Goal: Obtain resource: Download file/media

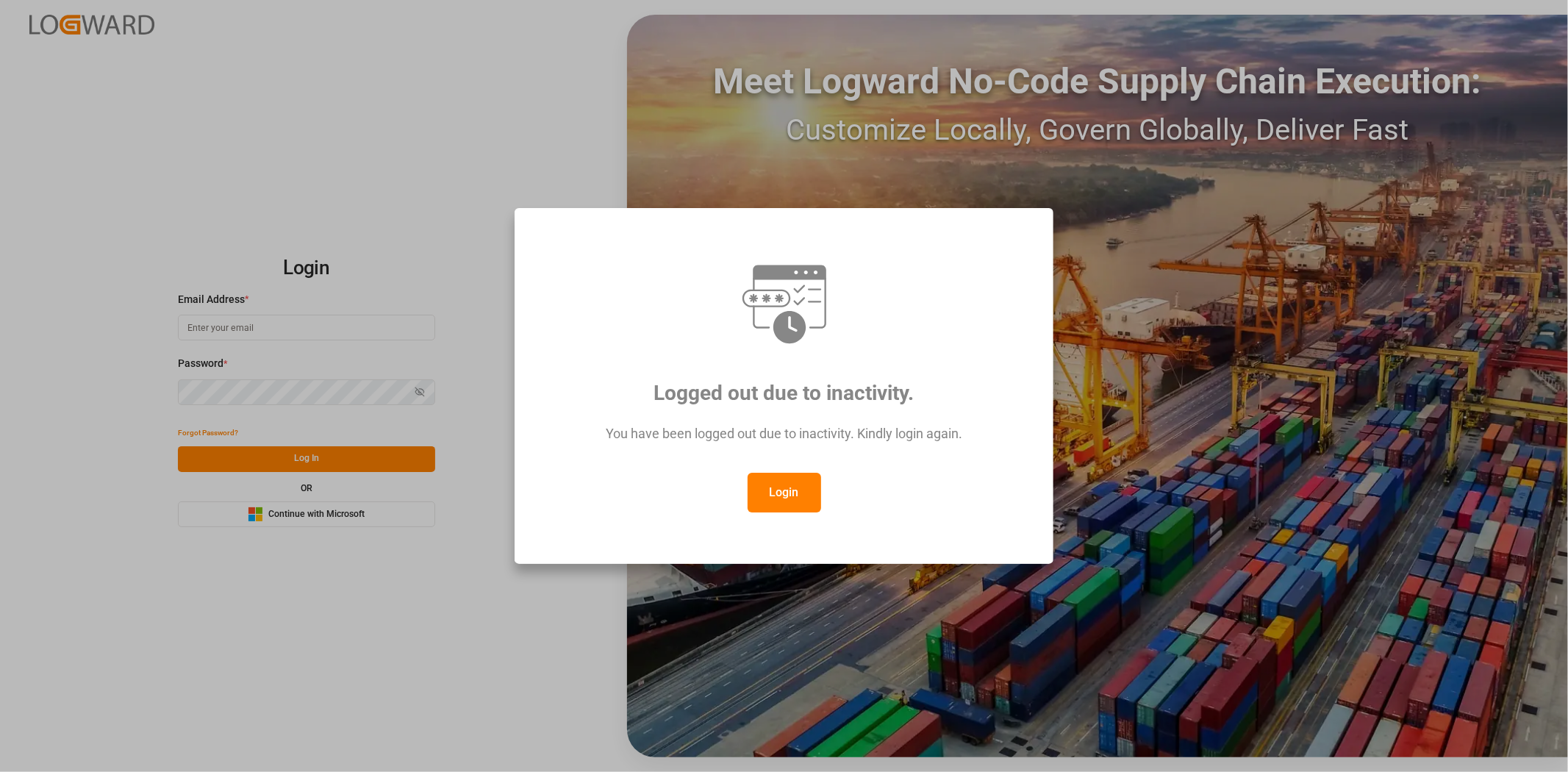
click at [766, 491] on button "Login" at bounding box center [784, 492] width 73 height 39
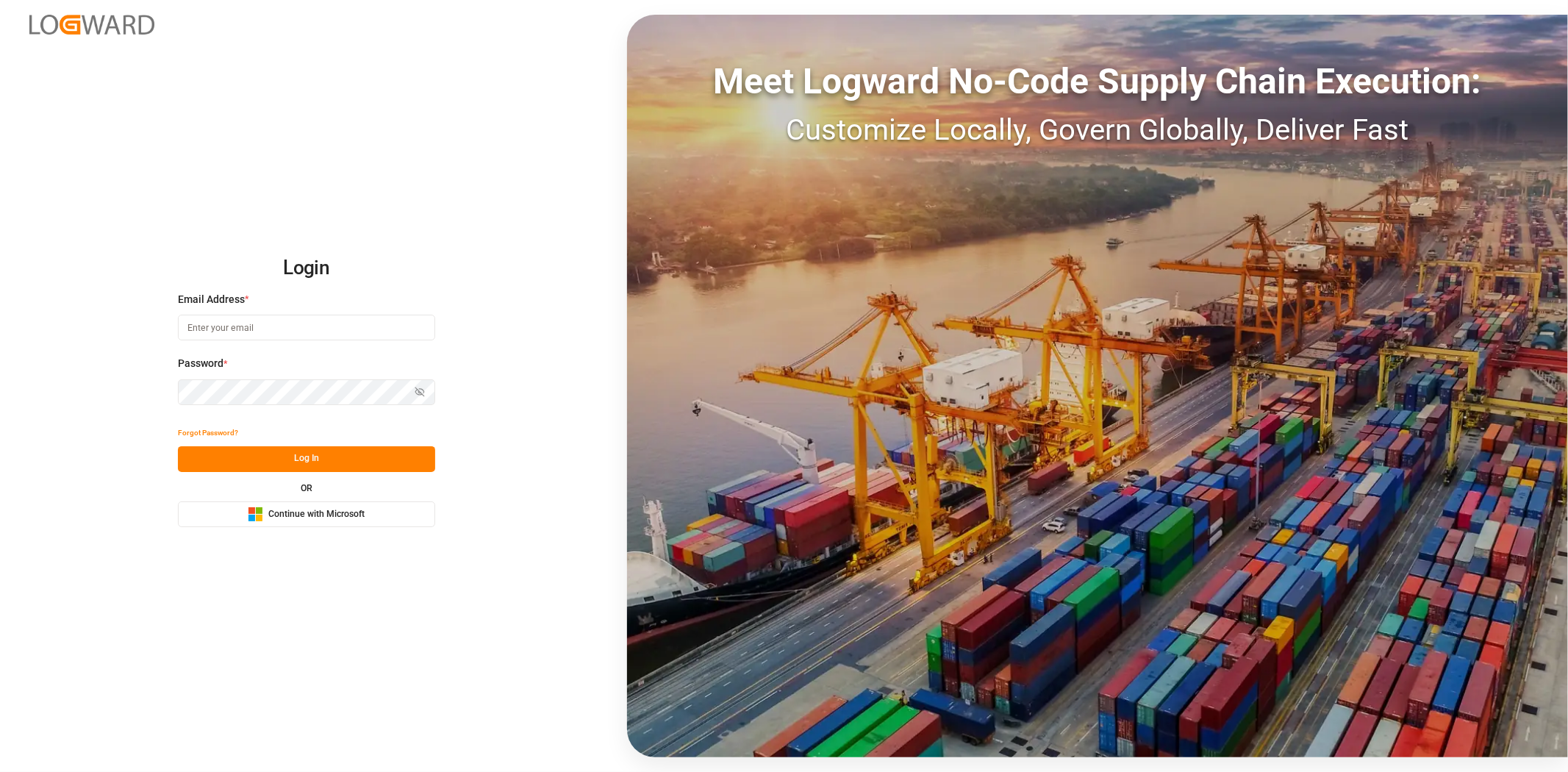
click at [345, 520] on div "Microsoft Logo Continue with Microsoft" at bounding box center [306, 514] width 117 height 16
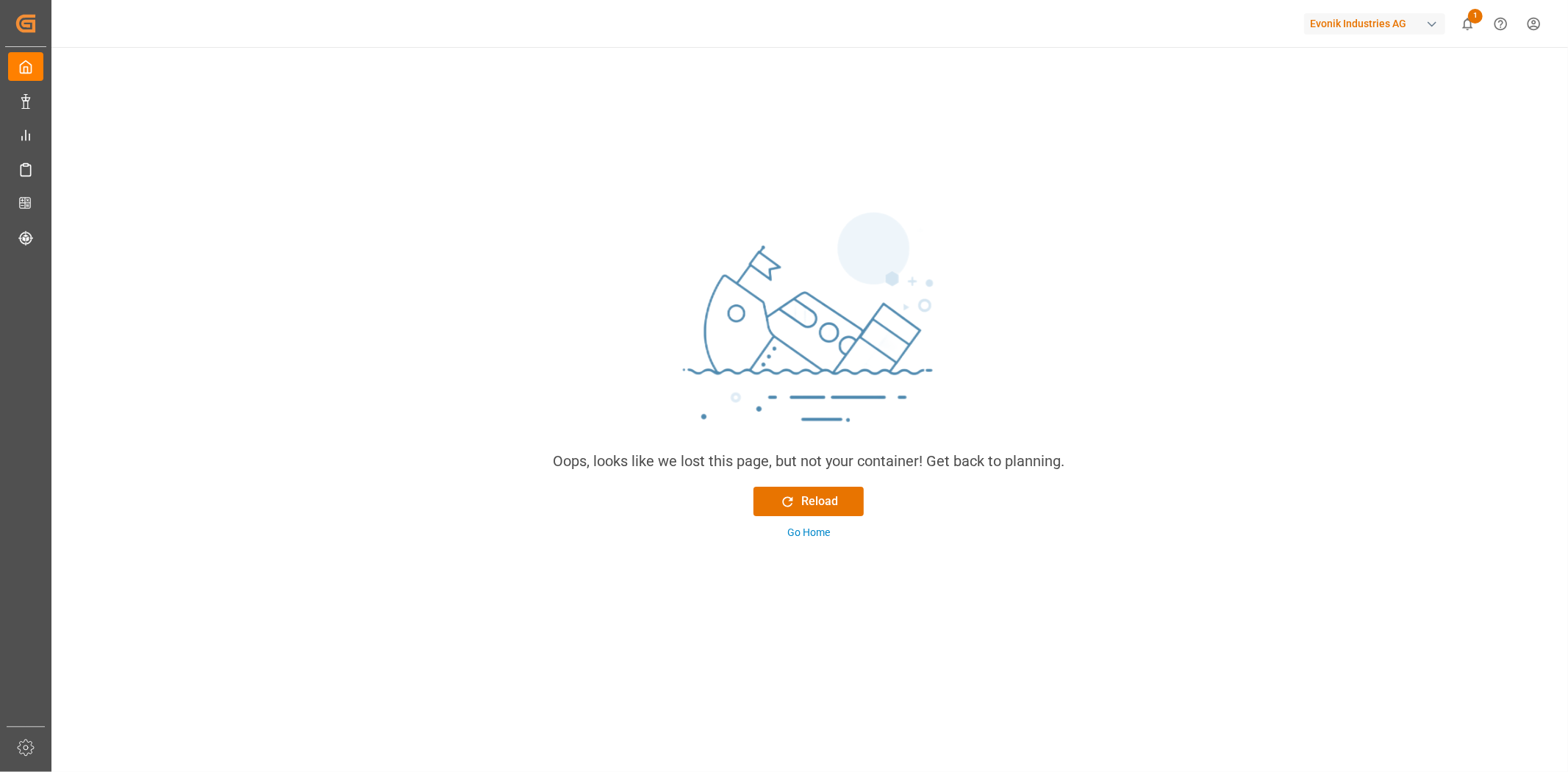
click at [1472, 21] on span "1" at bounding box center [1475, 16] width 15 height 15
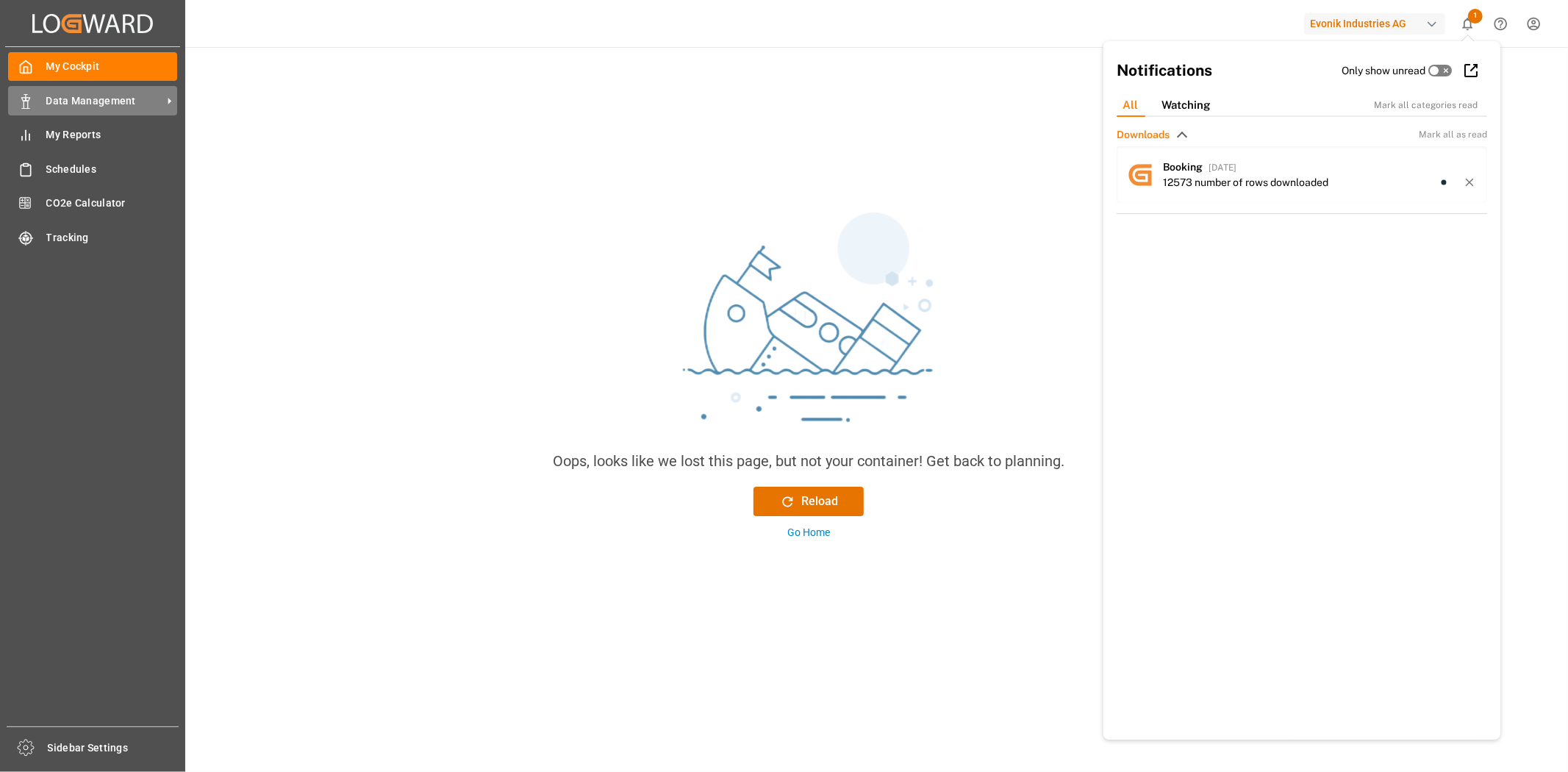
click at [27, 107] on rect at bounding box center [25, 104] width 4 height 7
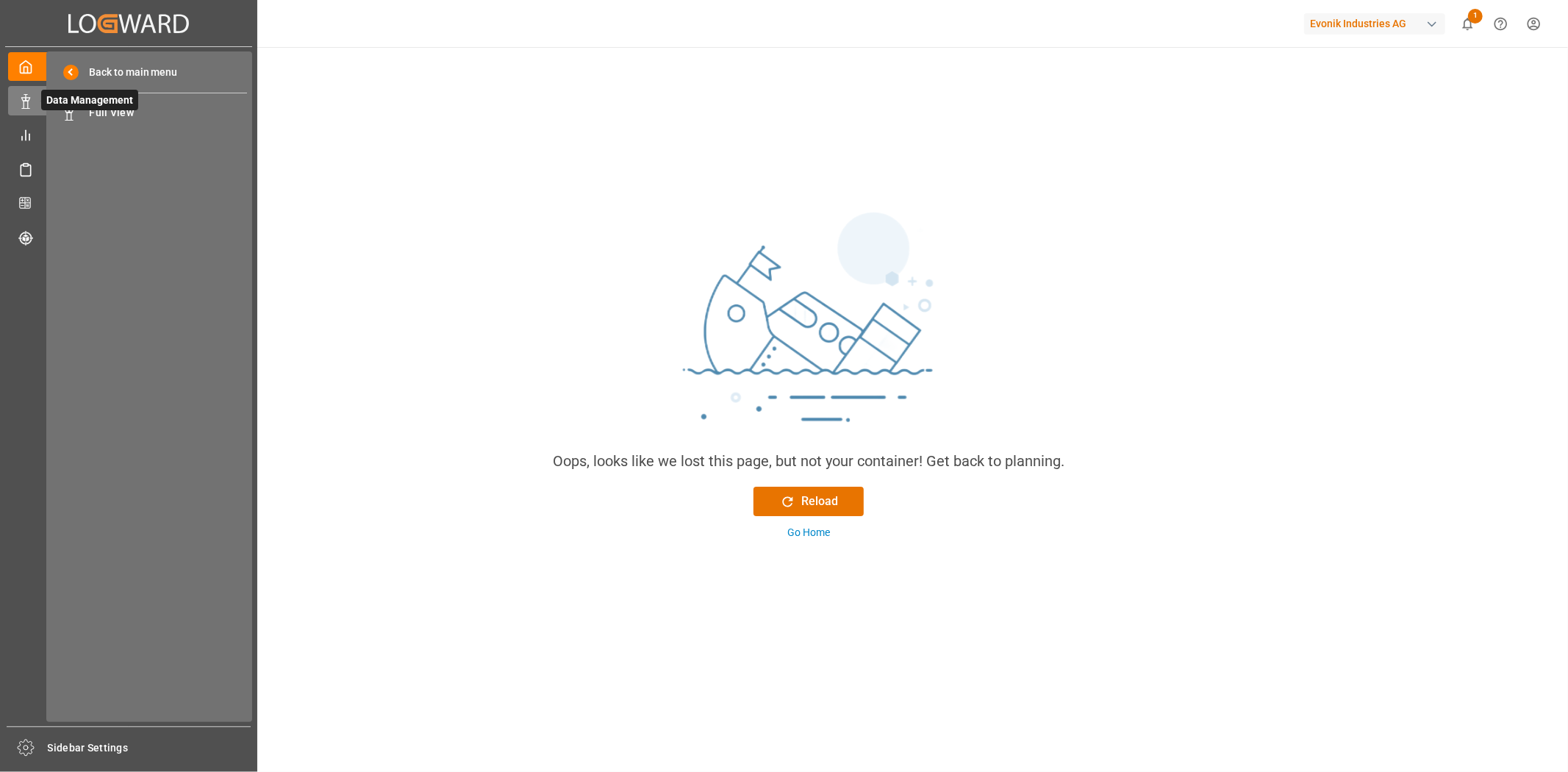
click at [122, 108] on span "Data Management" at bounding box center [89, 101] width 97 height 21
click at [133, 114] on span "Full View" at bounding box center [169, 113] width 158 height 16
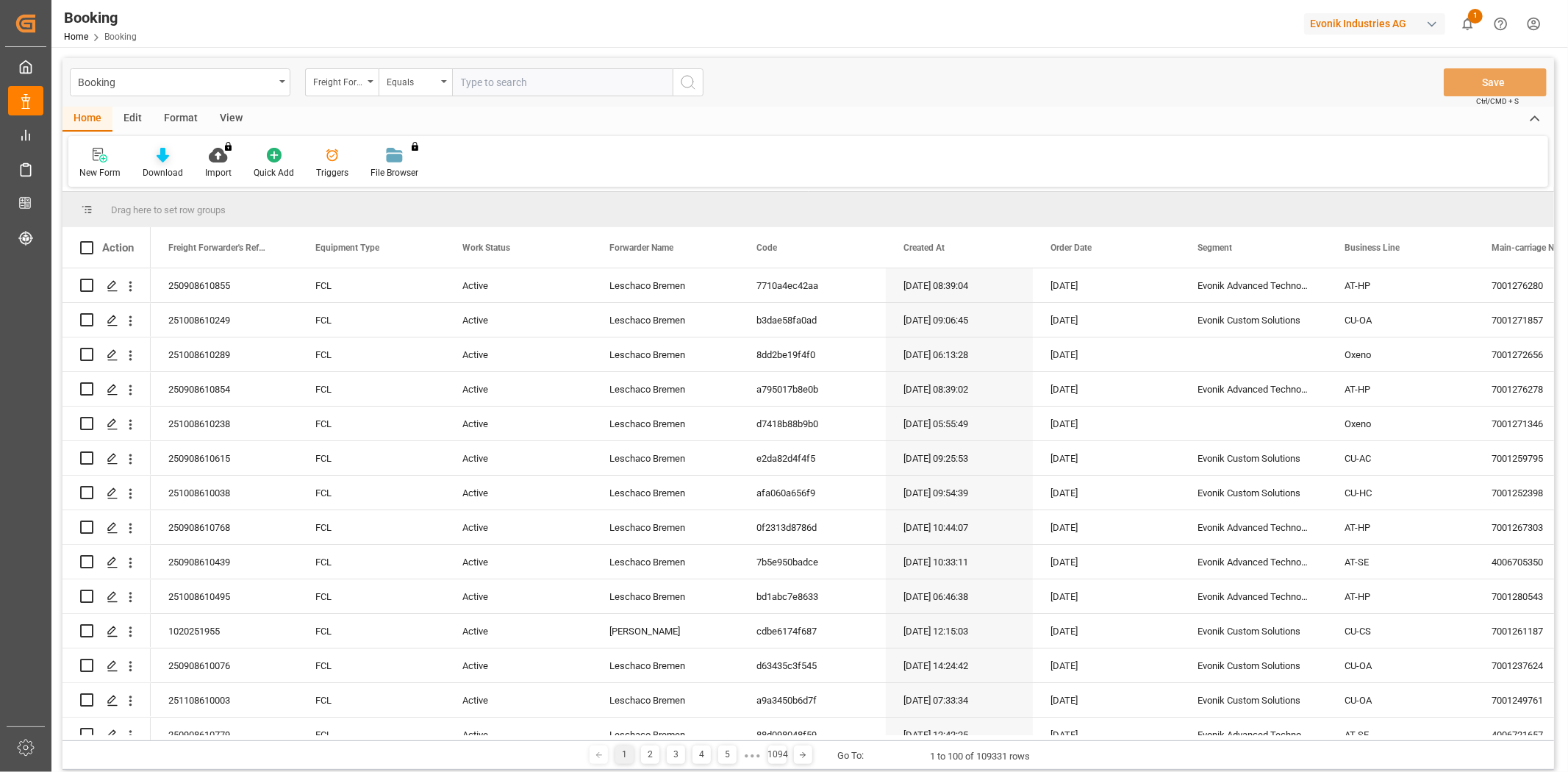
click at [164, 166] on div "Download" at bounding box center [163, 172] width 40 height 13
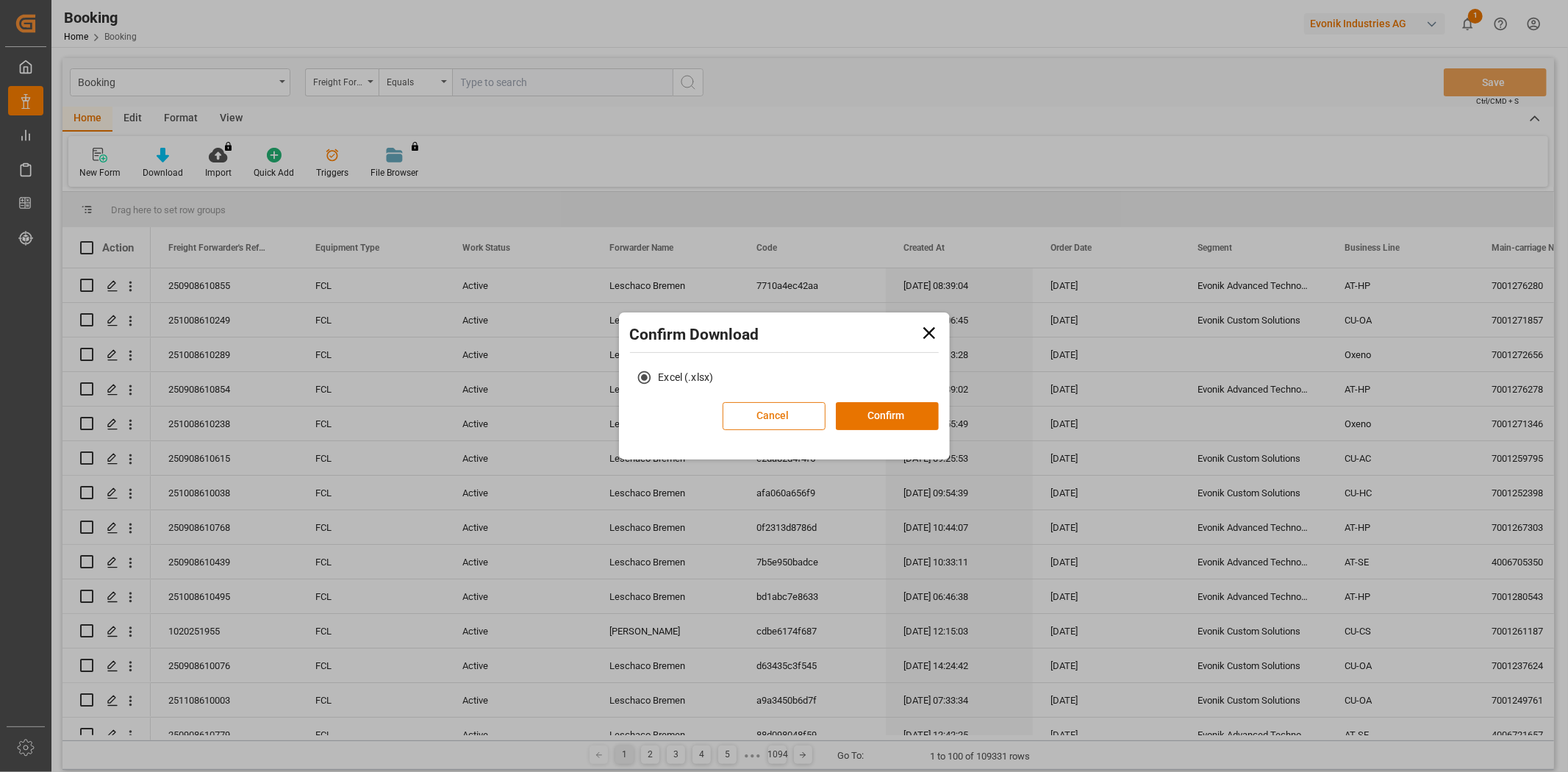
click at [775, 416] on button "Cancel" at bounding box center [774, 416] width 103 height 28
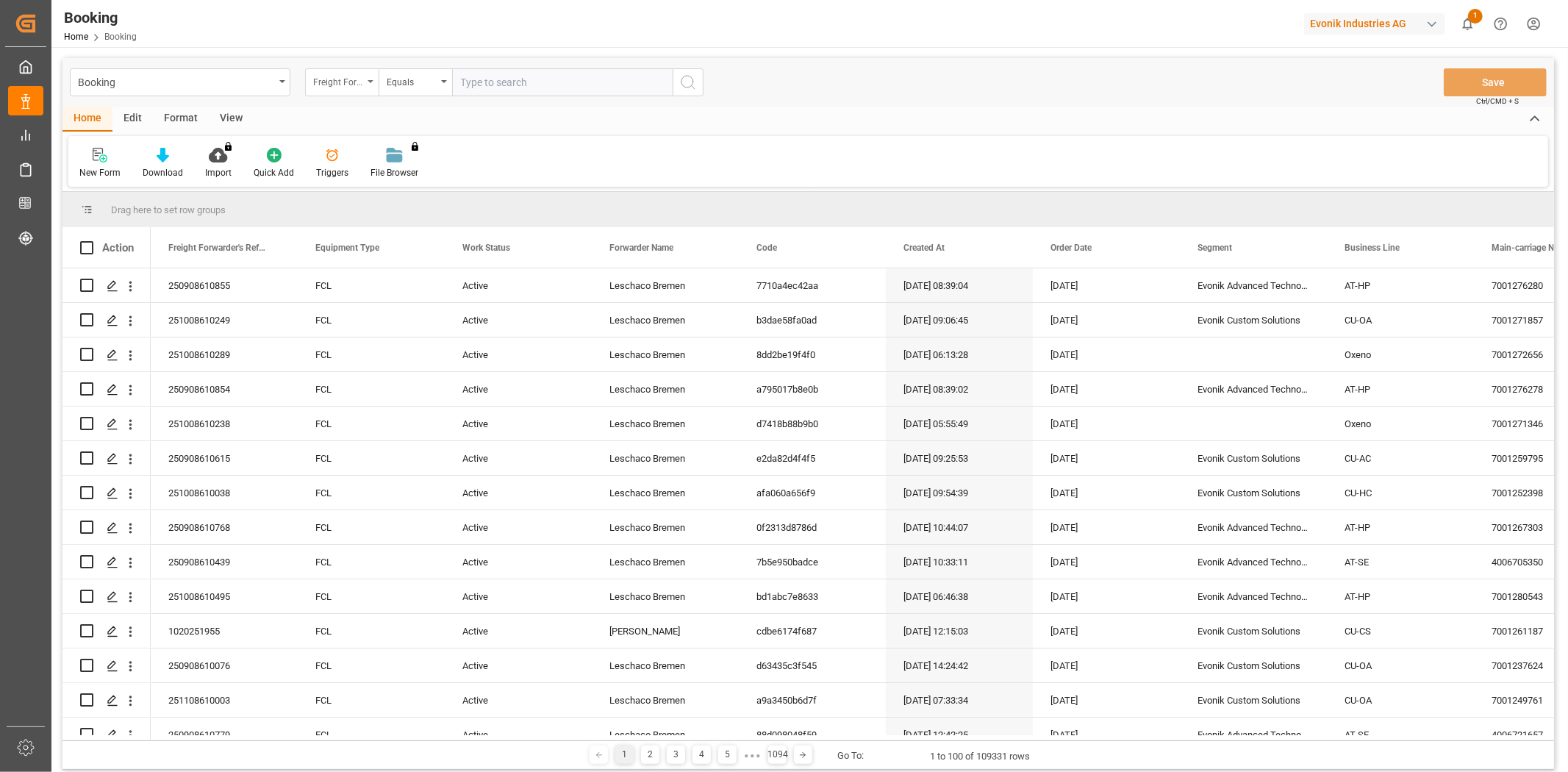
click at [347, 86] on div "Freight Forwarder's Reference No." at bounding box center [338, 80] width 50 height 17
click at [372, 206] on div "Work Status" at bounding box center [415, 211] width 220 height 31
click at [505, 83] on input "text" at bounding box center [562, 82] width 220 height 28
type input "Active"
click at [473, 86] on input "Active" at bounding box center [562, 82] width 220 height 28
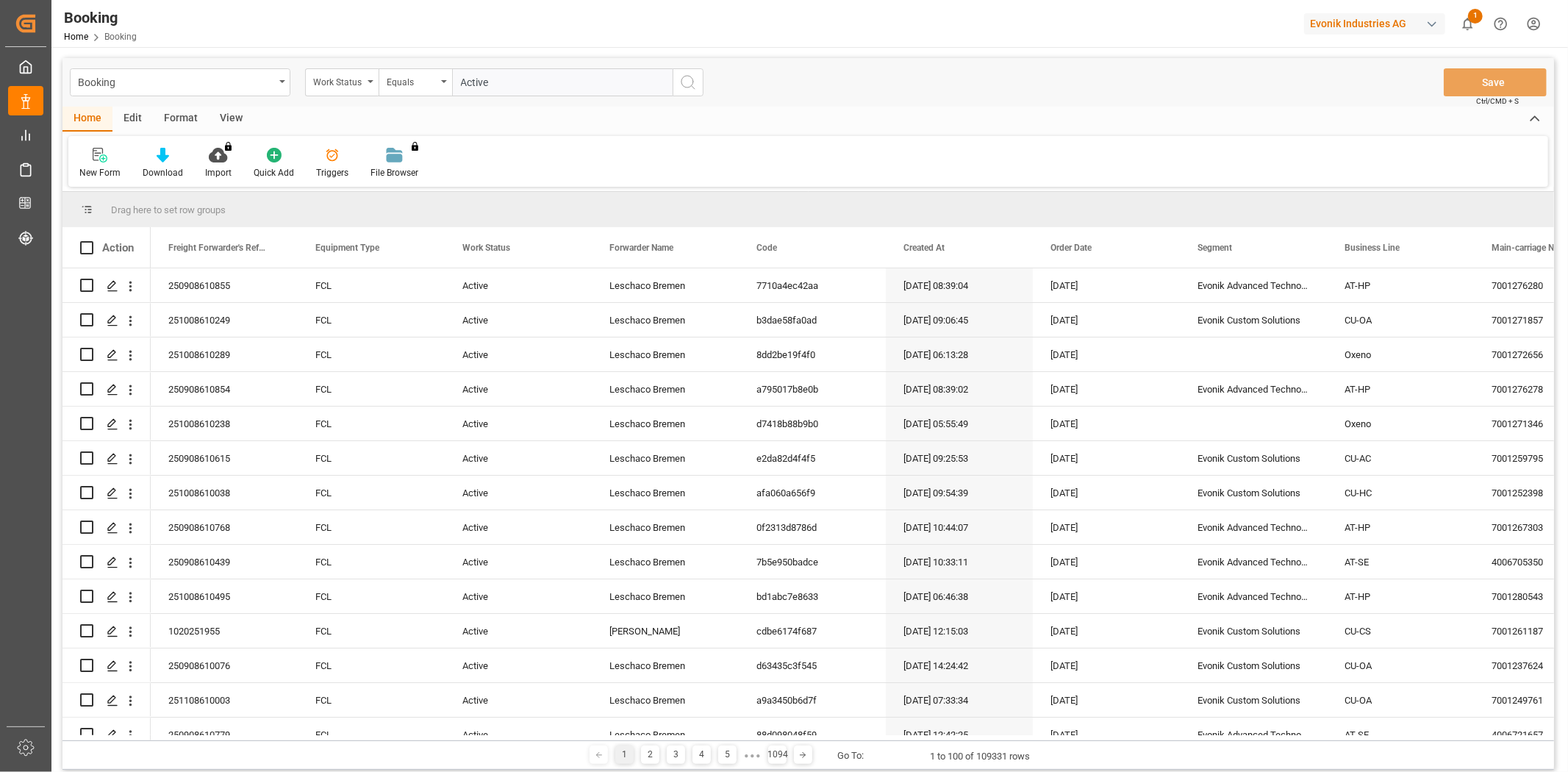
click at [473, 86] on input "Active" at bounding box center [562, 82] width 220 height 28
click at [366, 77] on div "Work Status" at bounding box center [342, 82] width 73 height 28
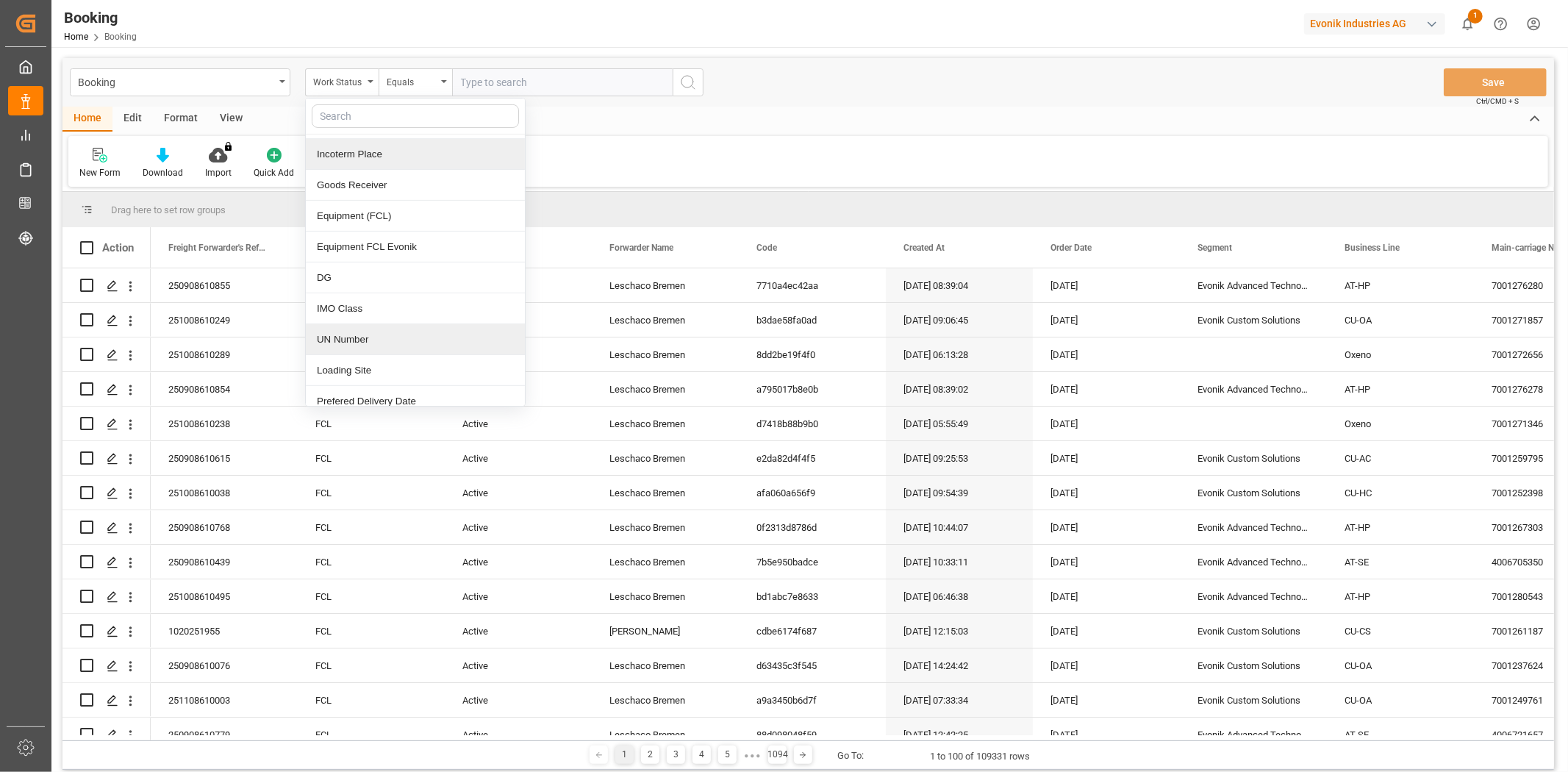
scroll to position [490, 0]
click at [366, 342] on div "Loading Site" at bounding box center [415, 339] width 220 height 31
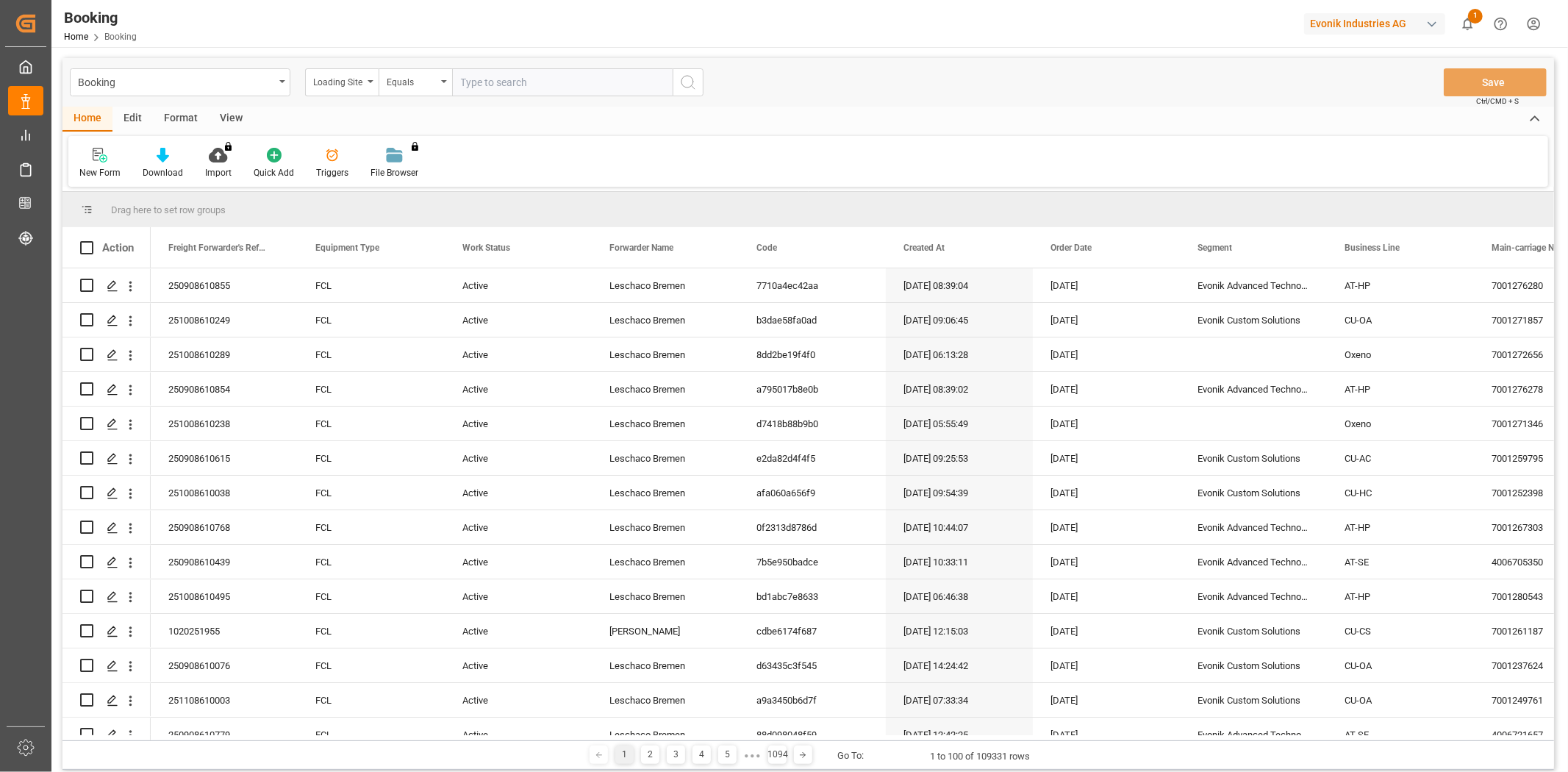
click at [501, 95] on input "text" at bounding box center [562, 82] width 220 height 28
type input "Steinau"
click at [687, 80] on icon "search button" at bounding box center [688, 82] width 17 height 17
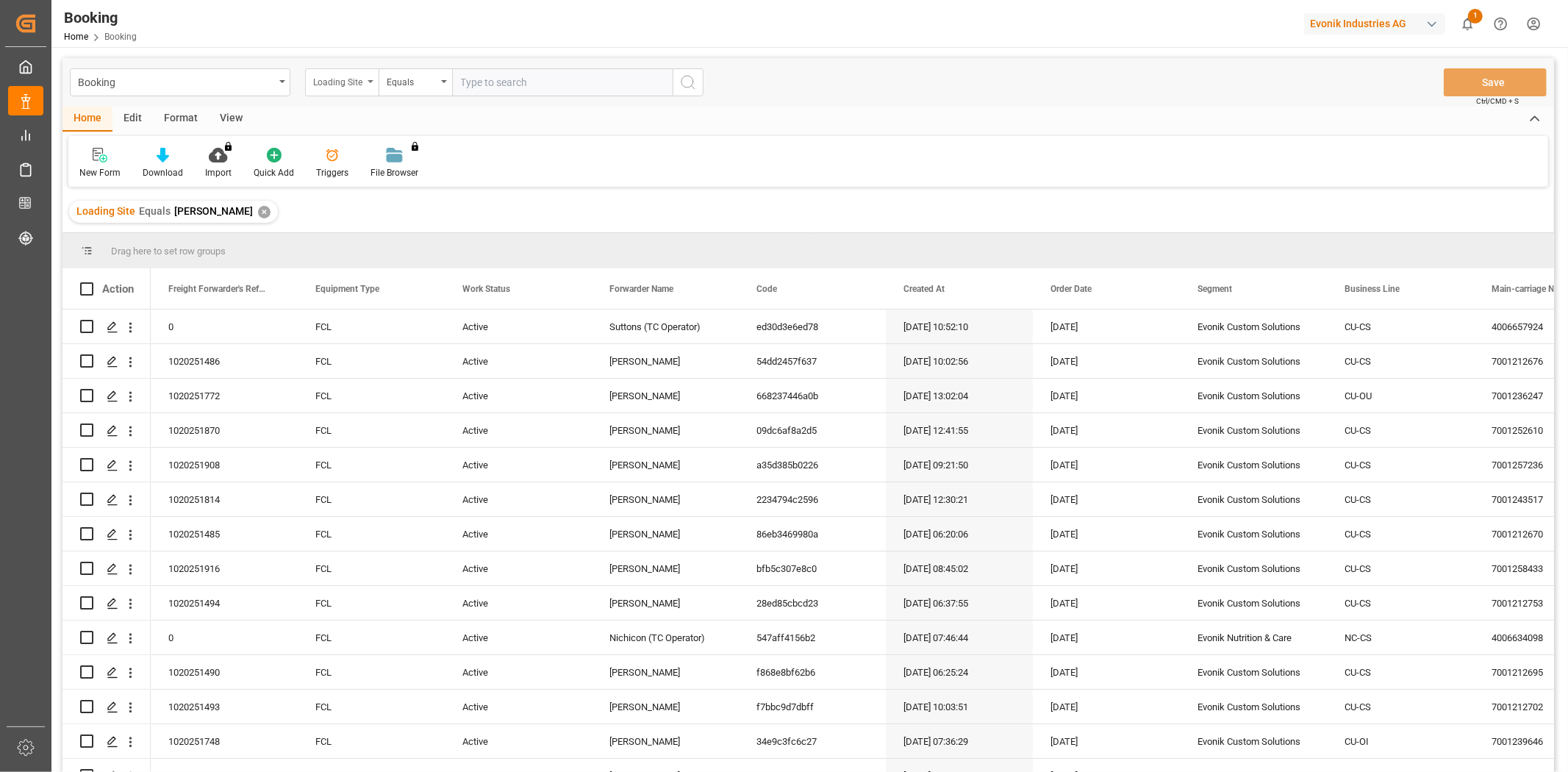
click at [328, 83] on div "Loading Site" at bounding box center [338, 80] width 50 height 17
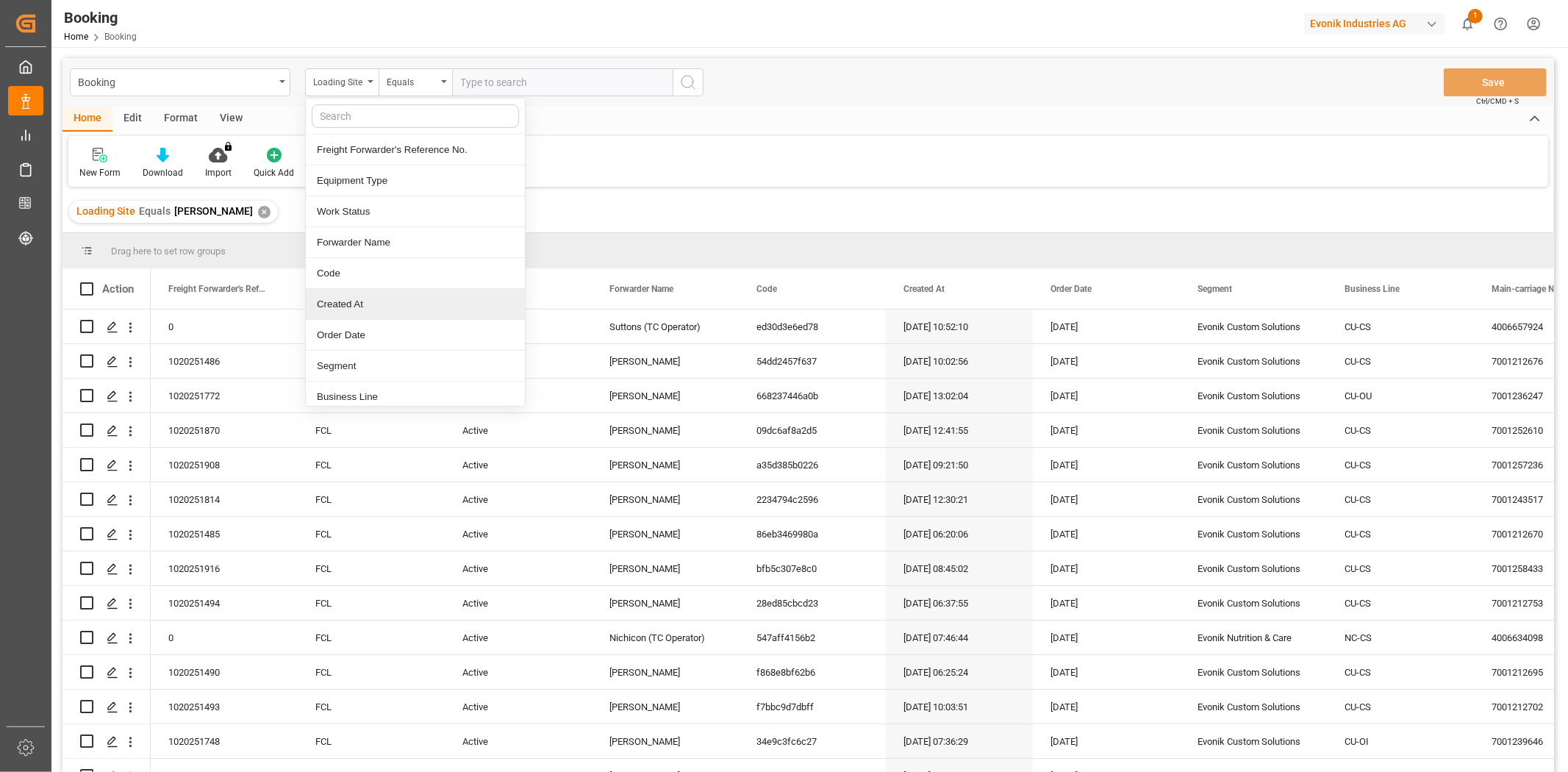
click at [373, 312] on div "Created At" at bounding box center [415, 303] width 220 height 31
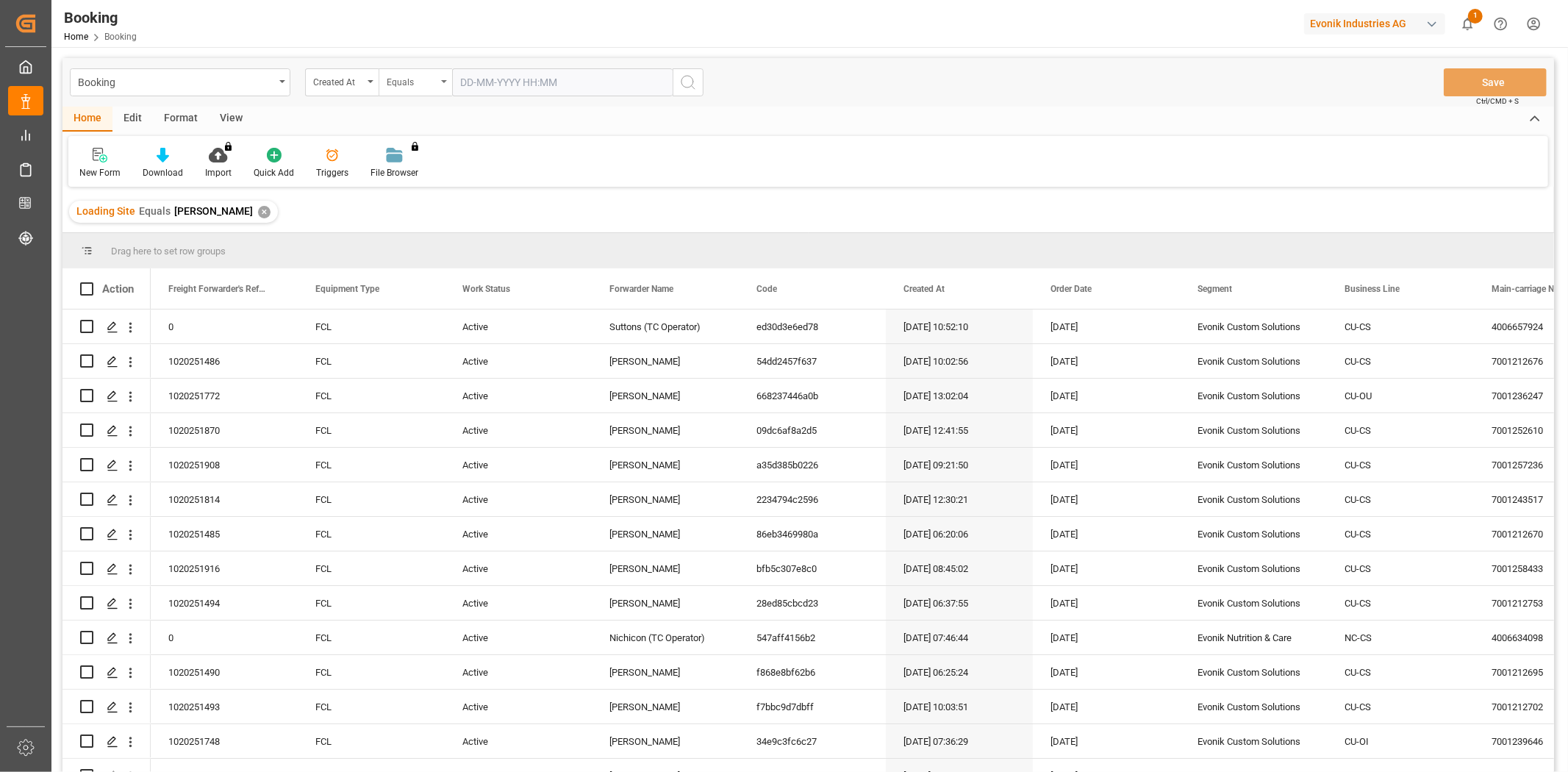
click at [427, 80] on div "Equals" at bounding box center [411, 80] width 50 height 17
click at [432, 238] on div "Greater than" at bounding box center [489, 242] width 220 height 31
drag, startPoint x: 491, startPoint y: 81, endPoint x: 498, endPoint y: 87, distance: 9.2
click at [491, 81] on input "text" at bounding box center [562, 82] width 220 height 28
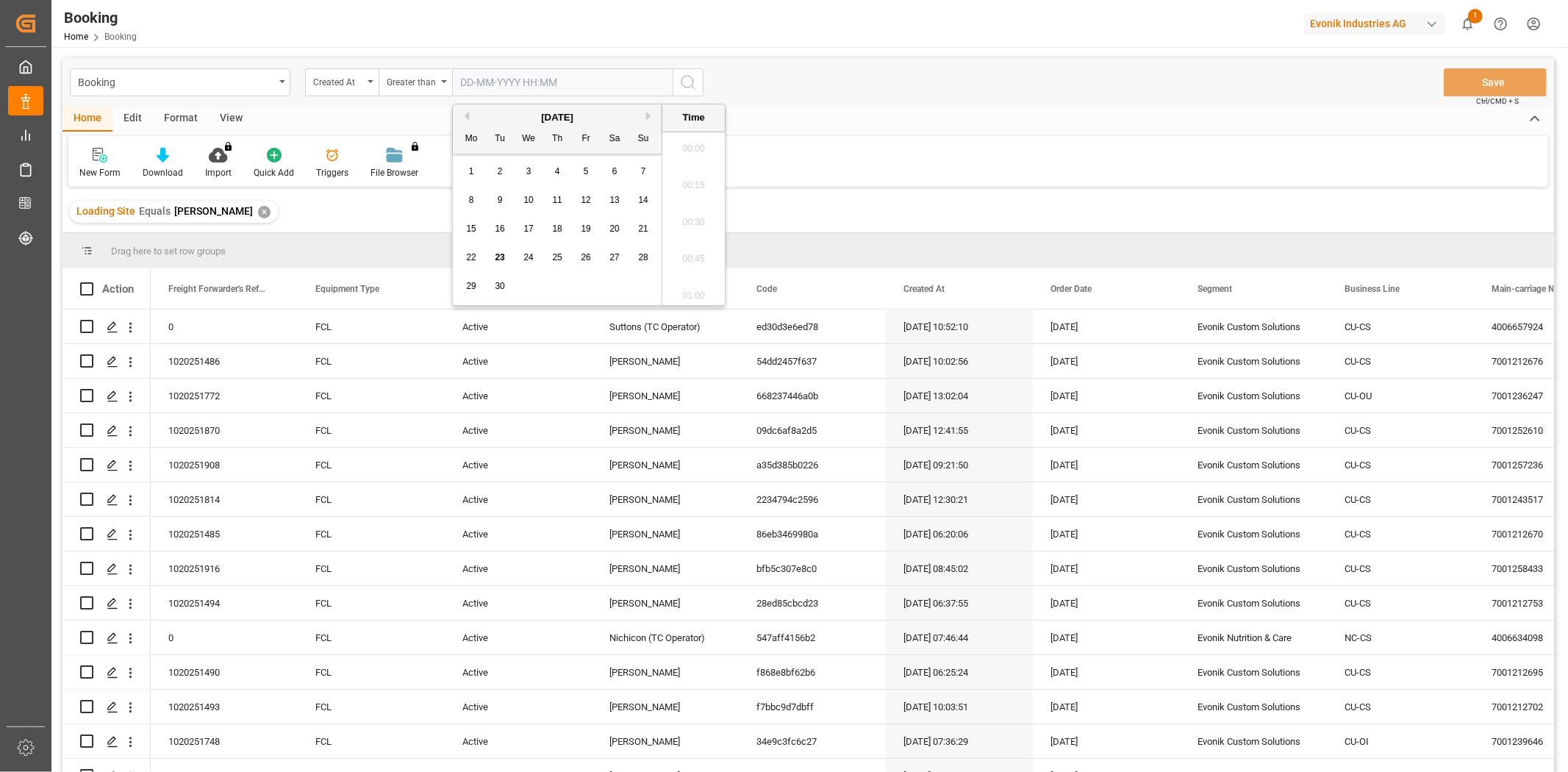
scroll to position [1842, 0]
type input "01-01-2025 00:00"
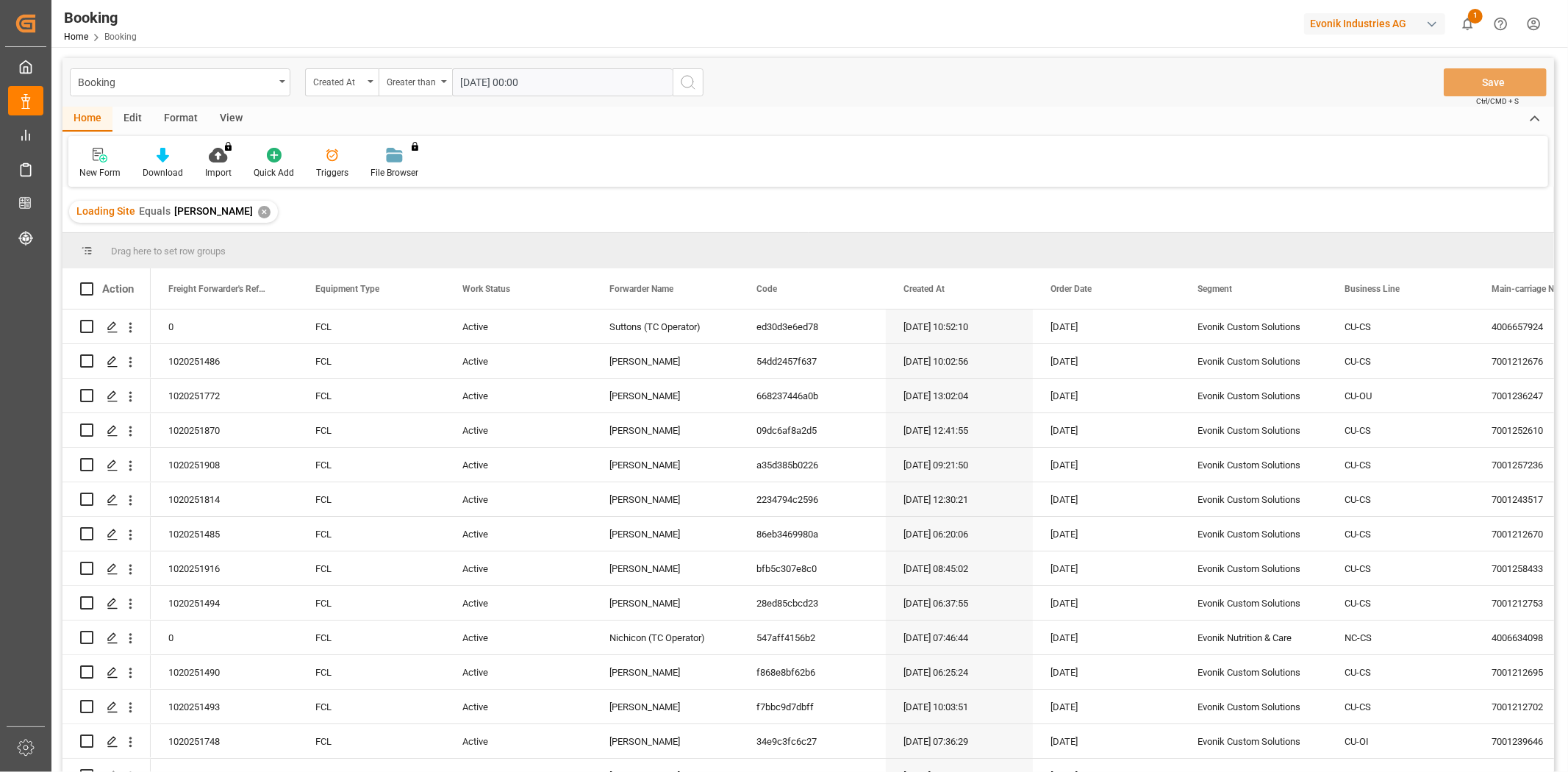
click at [689, 76] on icon "search button" at bounding box center [688, 82] width 17 height 17
click at [171, 166] on div "Download" at bounding box center [163, 172] width 40 height 13
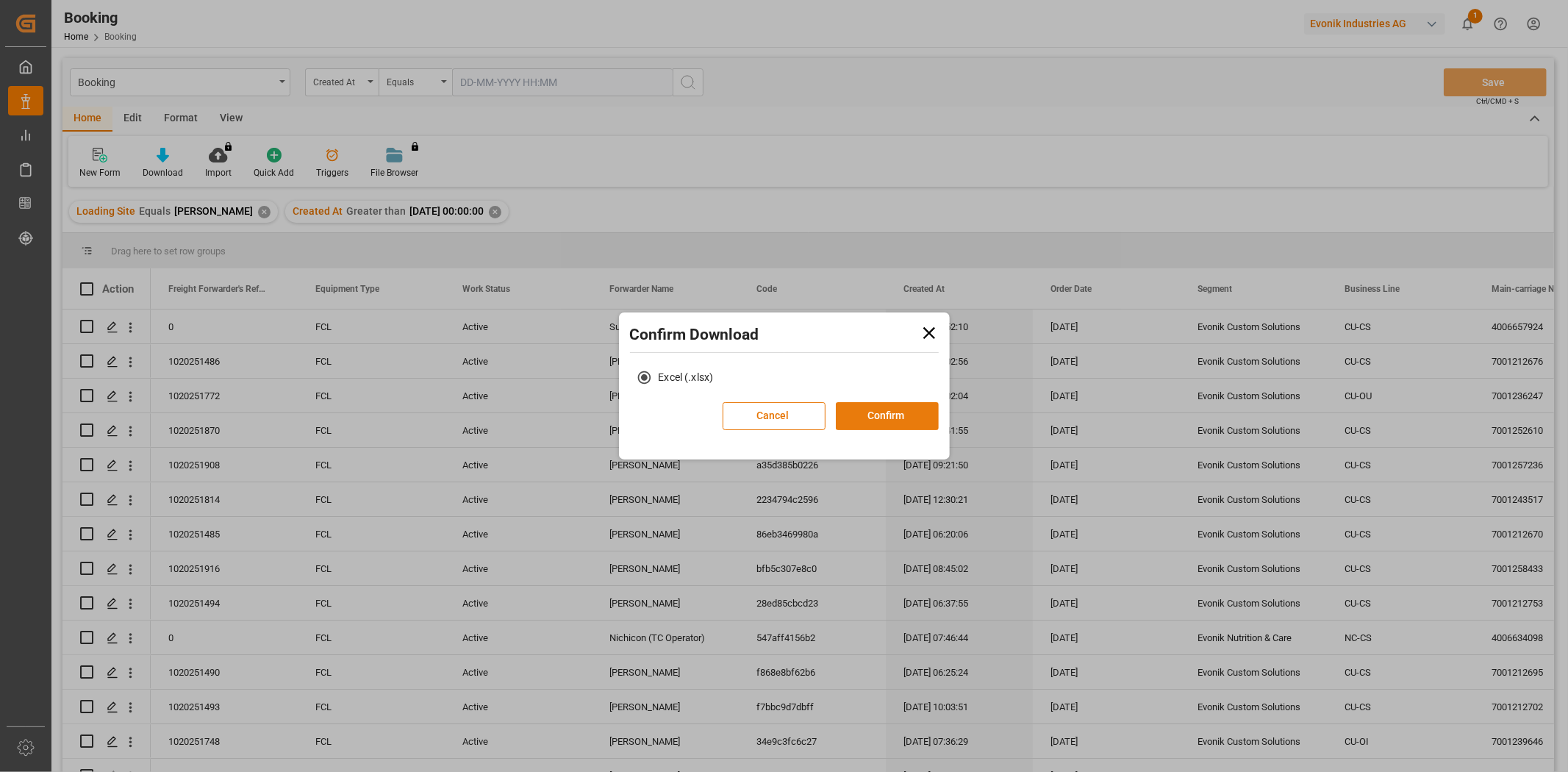
click at [844, 407] on button "Confirm" at bounding box center [888, 416] width 103 height 28
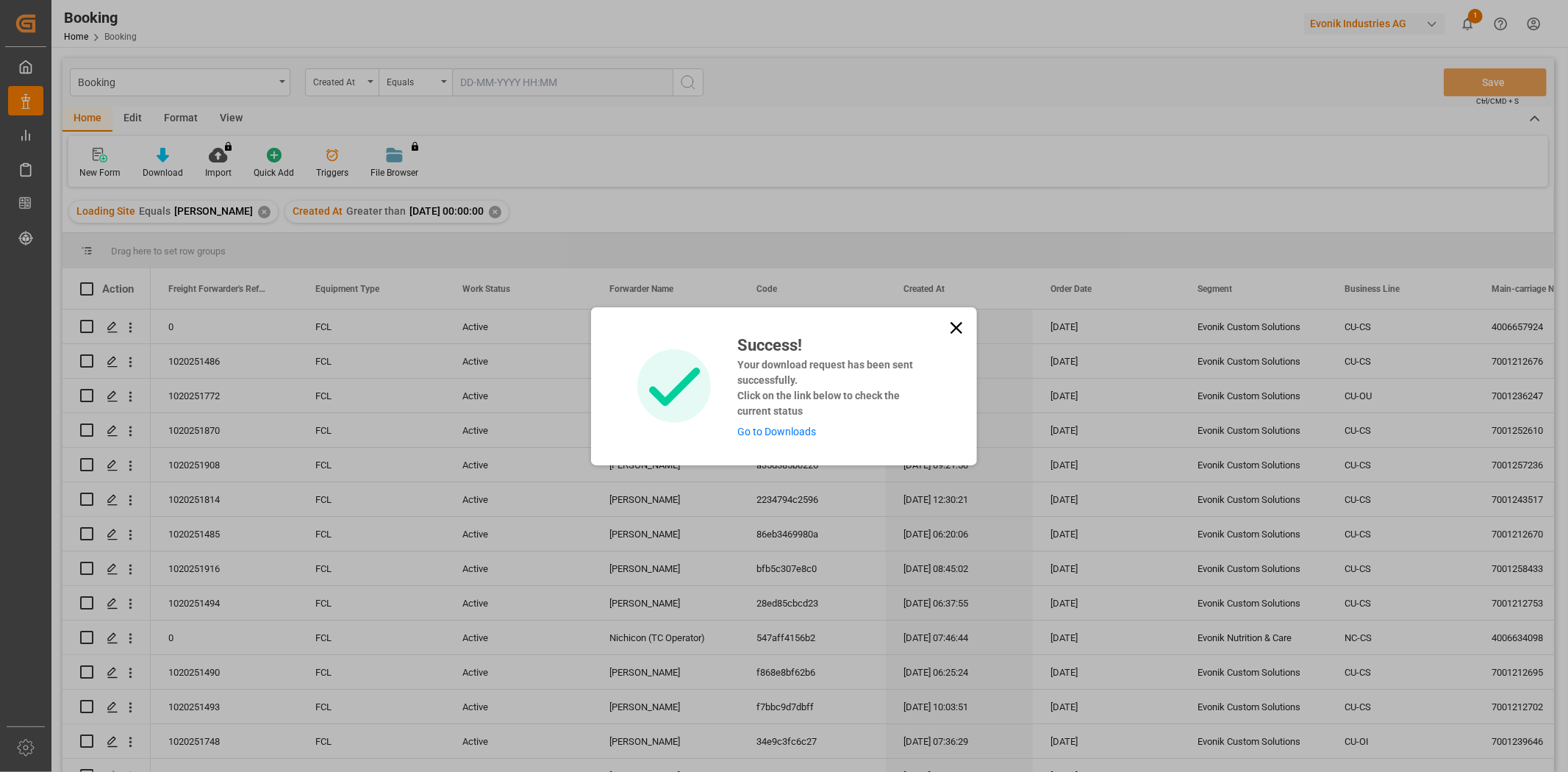
click at [775, 428] on link "Go to Downloads" at bounding box center [777, 431] width 79 height 11
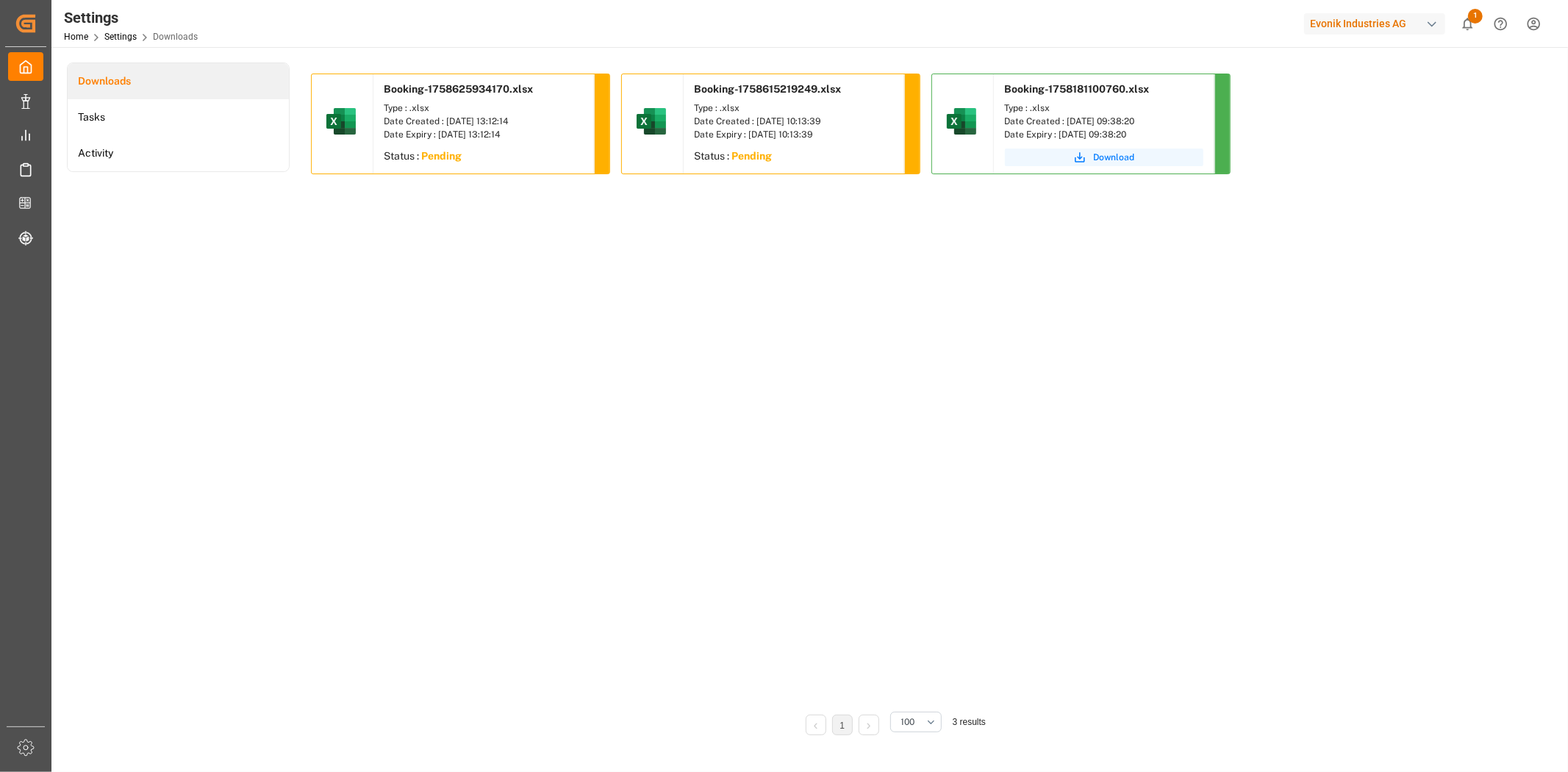
click at [431, 7] on div "Settings Home Settings Downloads Evonik Industries AG 1 Notifications Only show…" at bounding box center [805, 24] width 1527 height 47
click at [479, 18] on div "Settings Home Settings Downloads Evonik Industries AG 1 Notifications Only show…" at bounding box center [805, 24] width 1527 height 47
